Goal: Information Seeking & Learning: Learn about a topic

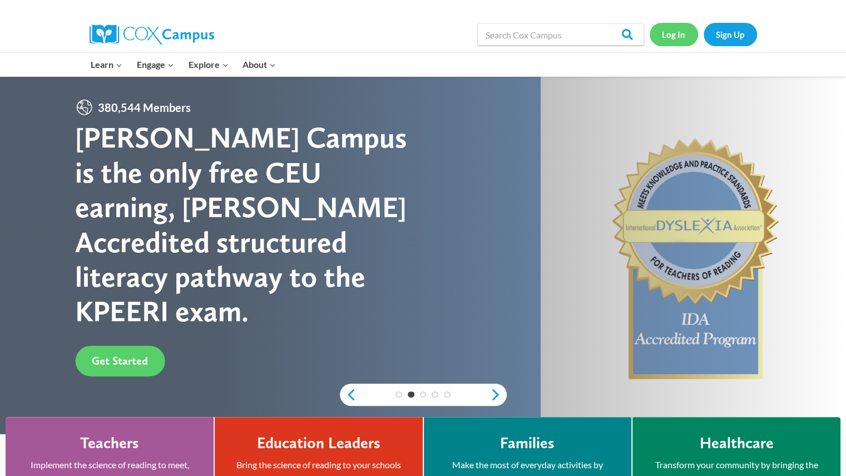
click at [668, 37] on link "Log In" at bounding box center [674, 34] width 48 height 23
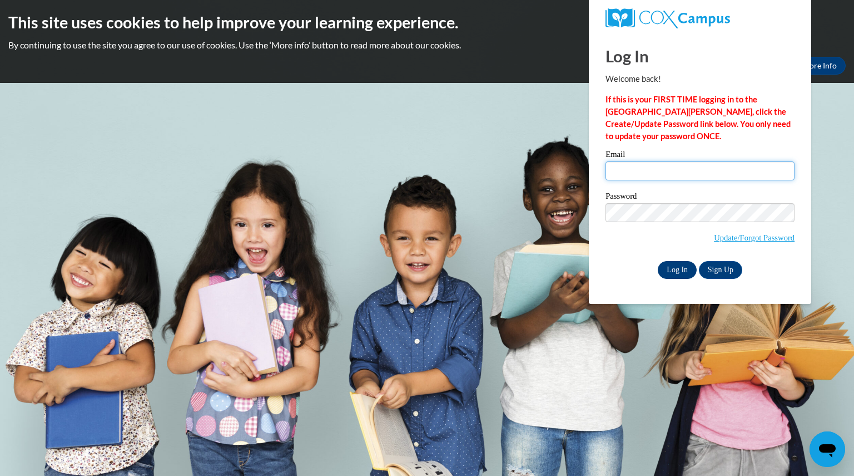
type input "magninamber@aasd.k12.wi.us"
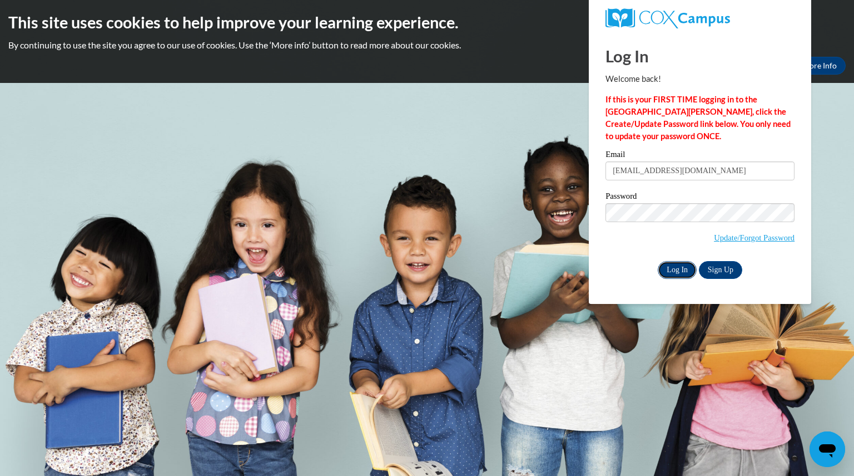
click at [671, 272] on input "Log In" at bounding box center [677, 270] width 39 height 18
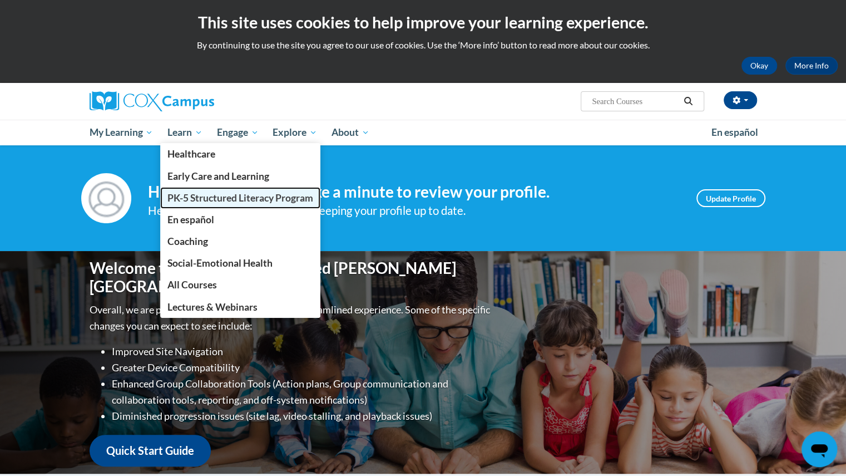
click at [206, 193] on span "PK-5 Structured Literacy Program" at bounding box center [240, 198] width 146 height 12
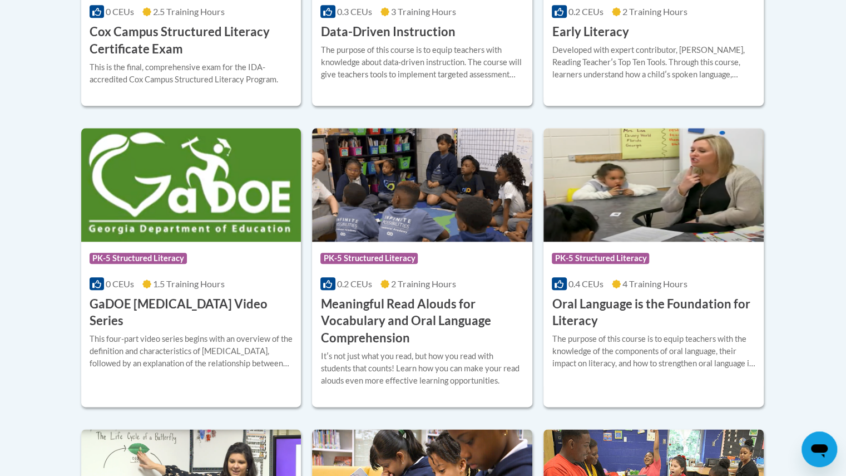
scroll to position [653, 0]
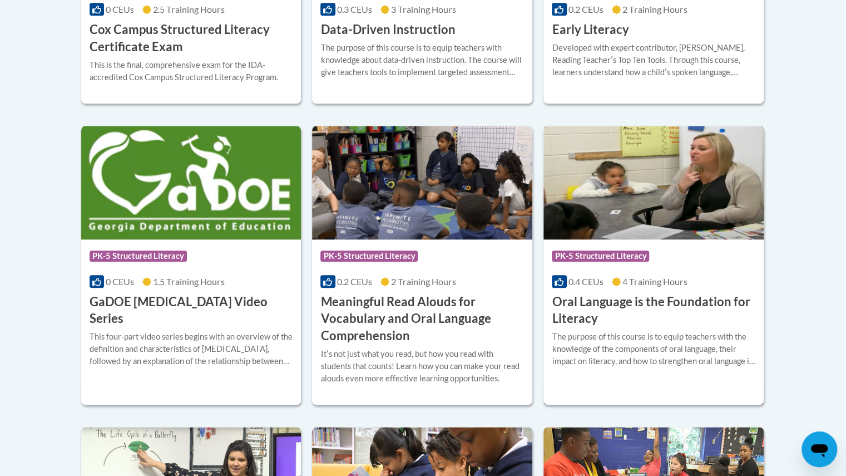
click at [612, 304] on h3 "Oral Language is the Foundation for Literacy" at bounding box center [654, 310] width 204 height 34
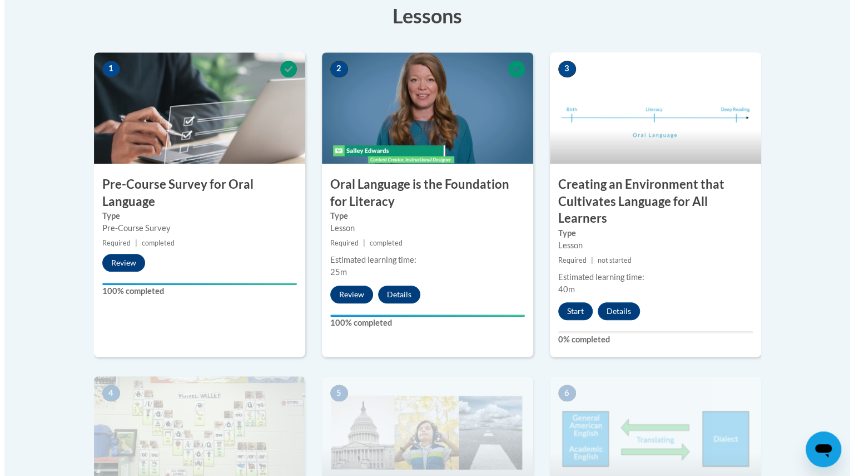
scroll to position [337, 0]
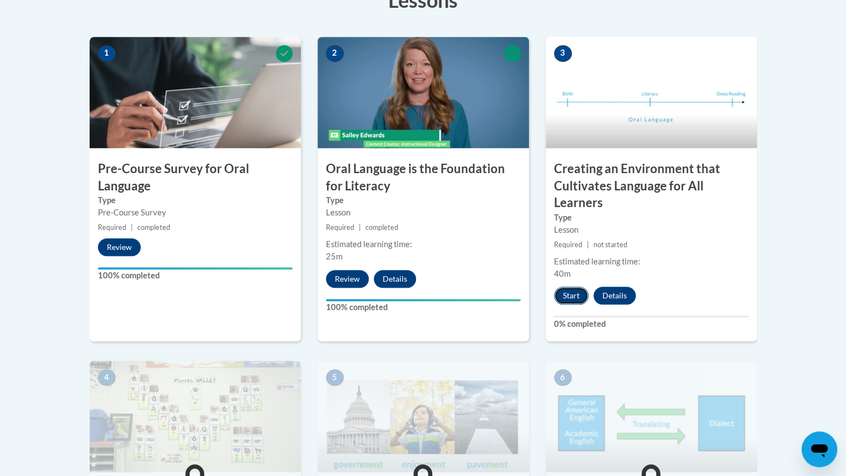
click at [574, 296] on button "Start" at bounding box center [571, 295] width 34 height 18
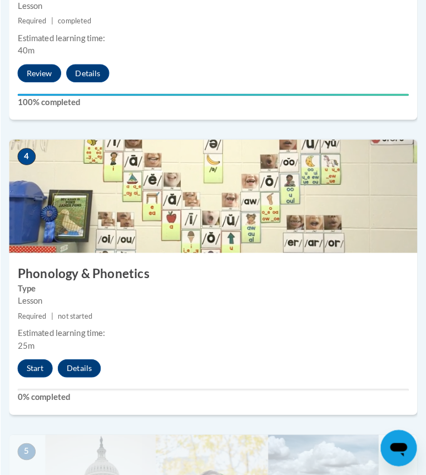
scroll to position [1120, 0]
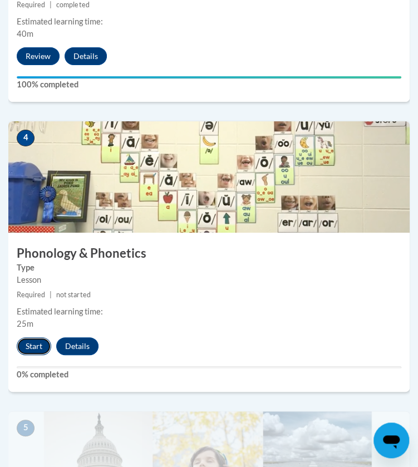
click at [31, 346] on button "Start" at bounding box center [34, 346] width 34 height 18
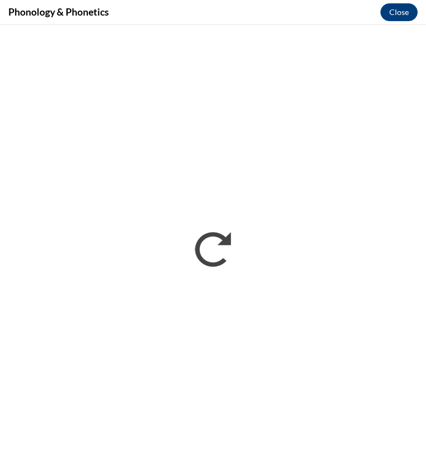
scroll to position [0, 0]
